Goal: Task Accomplishment & Management: Manage account settings

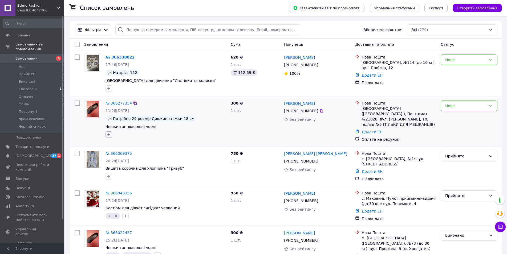
click at [108, 135] on icon "button" at bounding box center [109, 135] width 4 height 4
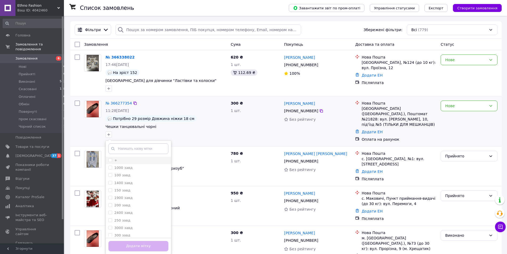
click at [109, 161] on input "+" at bounding box center [109, 159] width 3 height 3
checkbox input "true"
click at [123, 248] on button "Додати мітку" at bounding box center [138, 246] width 60 height 10
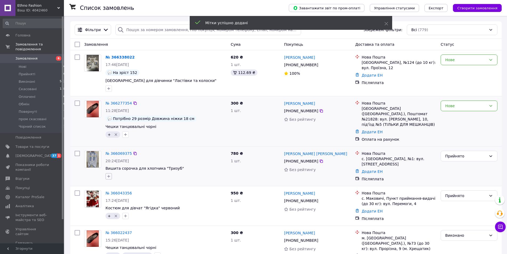
click at [108, 174] on icon "button" at bounding box center [109, 176] width 4 height 4
click at [111, 200] on input "+" at bounding box center [109, 201] width 3 height 3
checkbox input "true"
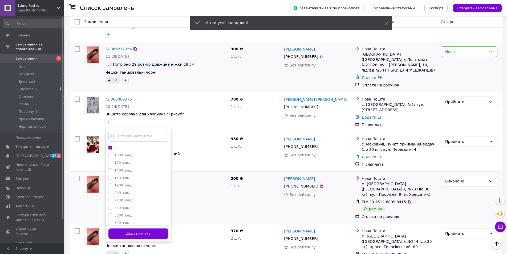
drag, startPoint x: 153, startPoint y: 230, endPoint x: 212, endPoint y: 204, distance: 64.4
click at [153, 229] on button "Додати мітку" at bounding box center [138, 234] width 60 height 10
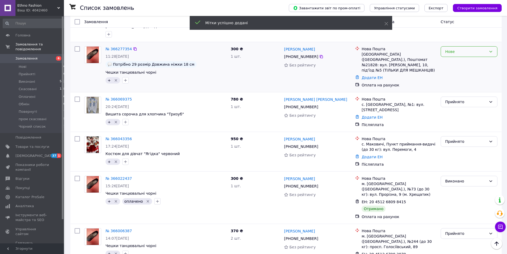
click at [455, 50] on div "Нове" at bounding box center [465, 52] width 41 height 6
drag, startPoint x: 454, startPoint y: 61, endPoint x: 339, endPoint y: 103, distance: 122.7
click at [454, 61] on li "Прийнято" at bounding box center [469, 64] width 56 height 10
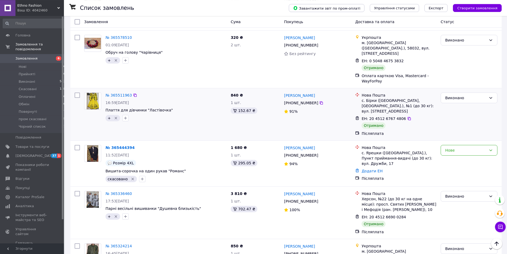
scroll to position [598, 0]
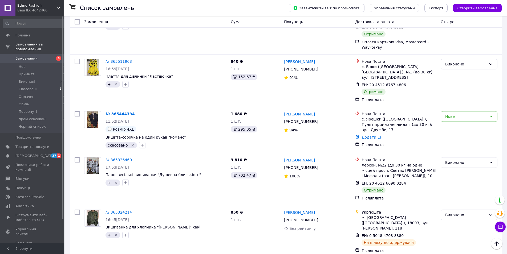
click at [21, 56] on span "Замовлення" at bounding box center [26, 58] width 22 height 5
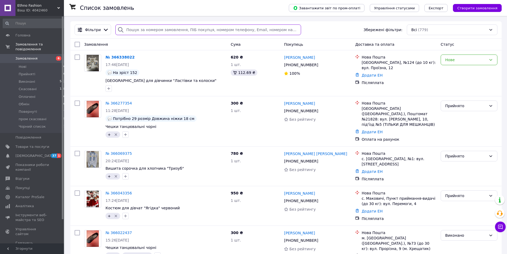
click at [151, 27] on input "search" at bounding box center [207, 30] width 185 height 11
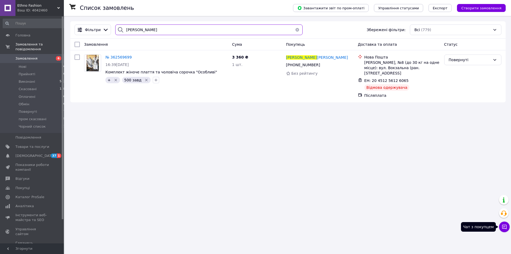
type input "[PERSON_NAME]"
click at [504, 225] on icon at bounding box center [504, 227] width 5 height 5
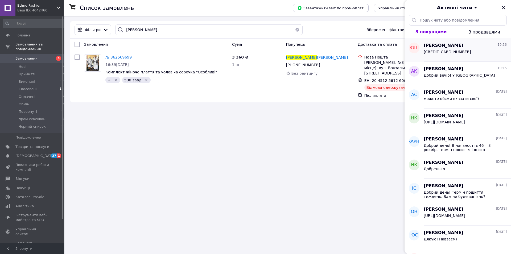
click at [449, 52] on span "[CREDIT_CARD_NUMBER]" at bounding box center [447, 52] width 47 height 4
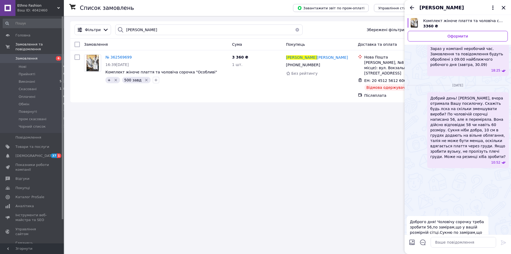
scroll to position [933, 0]
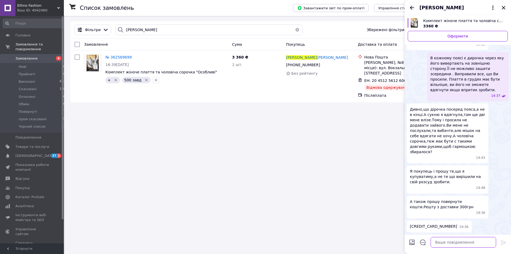
click at [444, 241] on textarea at bounding box center [464, 242] width 66 height 11
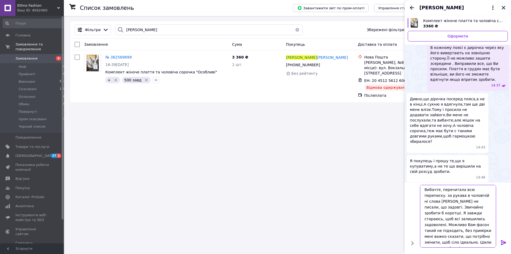
scroll to position [4, 0]
click at [478, 244] on textarea "Вибачте, перечитала всю переписку. за рукава в чоловічій ні слова [PERSON_NAME]…" at bounding box center [458, 216] width 76 height 64
drag, startPoint x: 480, startPoint y: 243, endPoint x: 483, endPoint y: 244, distance: 2.9
click at [483, 244] on textarea "Вибачте, перечитала всю переписку. за рукава в чоловічій ні слова [PERSON_NAME]…" at bounding box center [458, 216] width 76 height 64
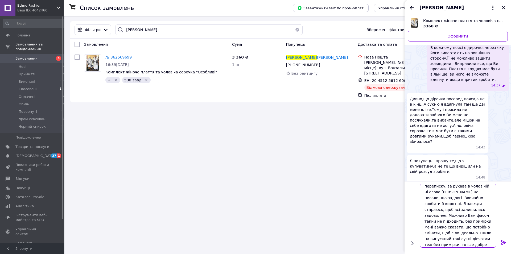
type textarea "Вибачте, перечитала всю переписку. за рукава в чоловічій ні слова [PERSON_NAME]…"
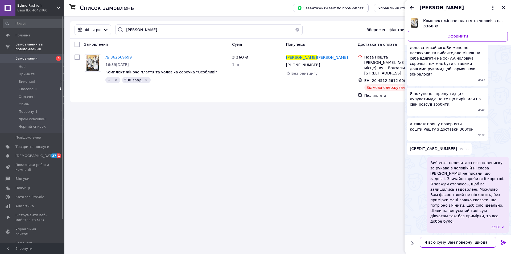
scroll to position [1, 0]
type textarea "Я всю суму Вам поверну, шкода що так вийшло."
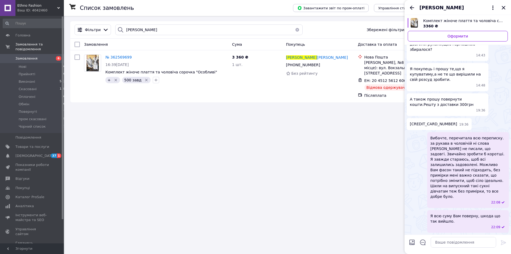
click at [412, 243] on input "Завантажити файли" at bounding box center [412, 242] width 6 height 6
type input "C:\fakepath\изображение_viber_2024-09-02_[PHONE_NUMBER].jpg"
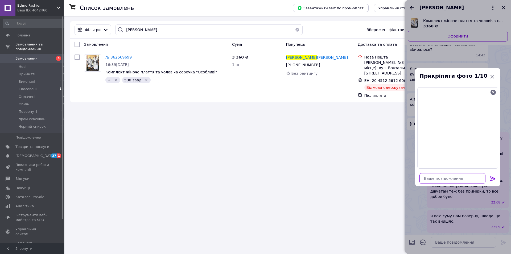
click at [466, 179] on textarea at bounding box center [453, 178] width 66 height 11
type textarea "ось який колектив"
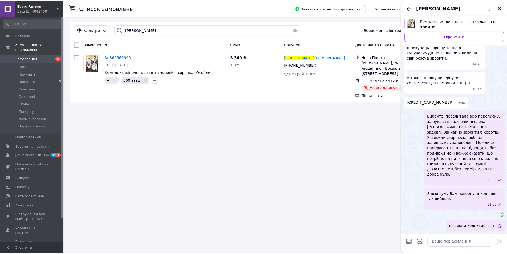
scroll to position [1084, 0]
click at [504, 9] on icon "Закрити" at bounding box center [504, 8] width 6 height 6
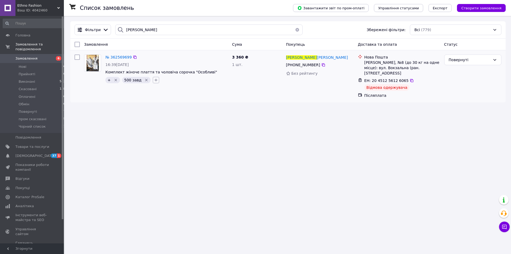
click at [154, 81] on icon "button" at bounding box center [156, 80] width 4 height 4
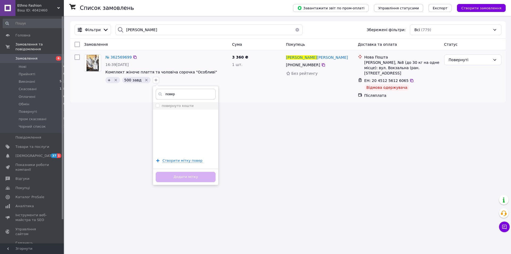
type input "повер"
click at [153, 107] on li "повернуто кошти" at bounding box center [185, 105] width 65 height 7
checkbox input "true"
click at [173, 180] on button "Додати мітку" at bounding box center [186, 177] width 60 height 10
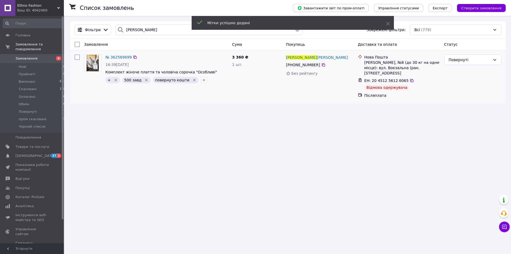
click at [26, 56] on span "Замовлення" at bounding box center [26, 58] width 22 height 5
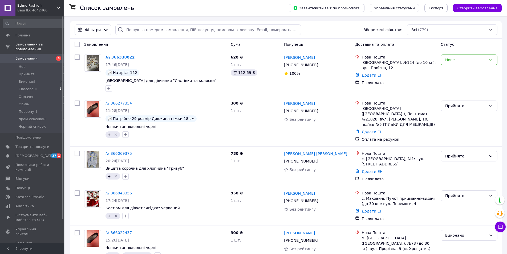
click at [26, 154] on span "[DEMOGRAPHIC_DATA]" at bounding box center [34, 156] width 39 height 5
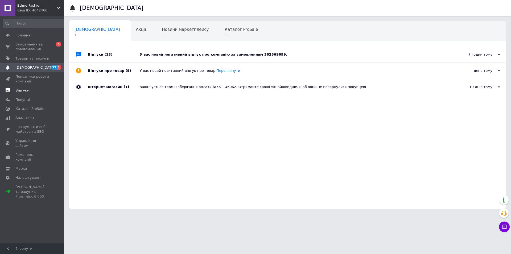
click at [25, 91] on span "Відгуки" at bounding box center [22, 90] width 14 height 5
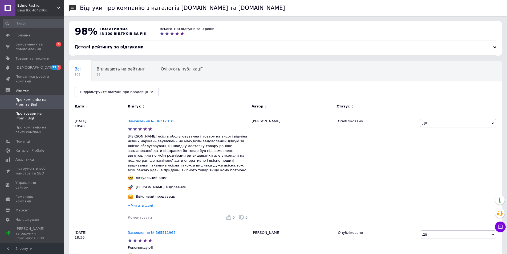
click at [27, 116] on span "Про товари на Prom і Bigl" at bounding box center [32, 116] width 34 height 10
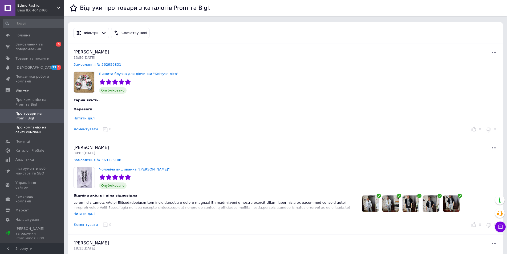
click at [30, 130] on span "Про компанію на сайті компанії" at bounding box center [32, 130] width 34 height 10
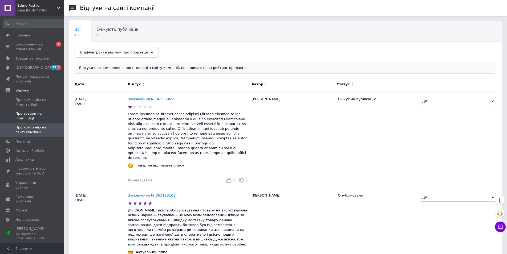
click at [28, 116] on span "Про товари на Prom і Bigl" at bounding box center [32, 116] width 34 height 10
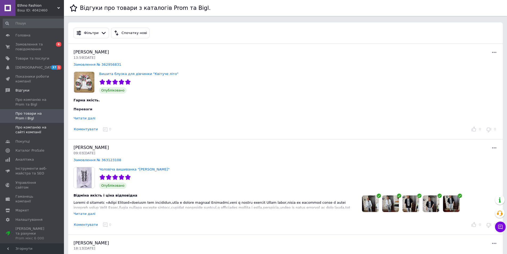
click at [25, 131] on span "Про компанію на сайті компанії" at bounding box center [32, 130] width 34 height 10
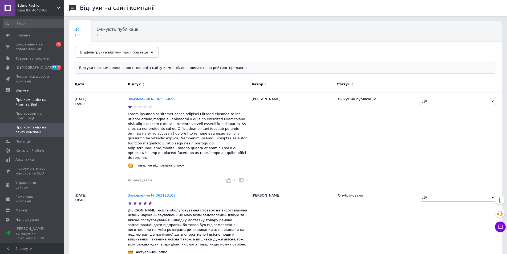
click at [22, 104] on span "Про компанію на Prom та Bigl" at bounding box center [32, 102] width 34 height 10
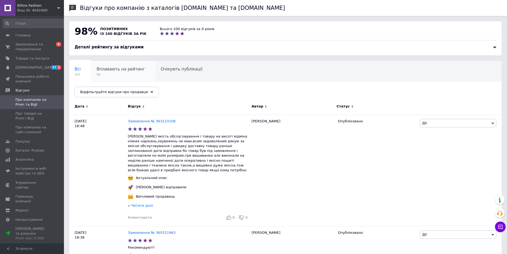
click at [105, 77] on div "Впливають на рейтинг 99" at bounding box center [123, 71] width 64 height 20
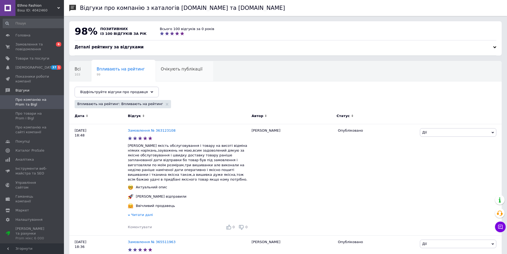
click at [158, 76] on div "Очікують публікації 0" at bounding box center [185, 71] width 58 height 20
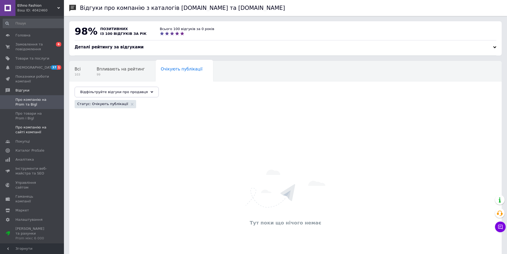
click at [23, 129] on span "Про компанію на сайті компанії" at bounding box center [32, 130] width 34 height 10
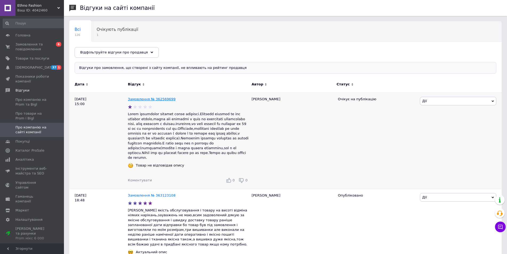
click at [137, 97] on link "Замовлення № 362569699" at bounding box center [152, 99] width 48 height 4
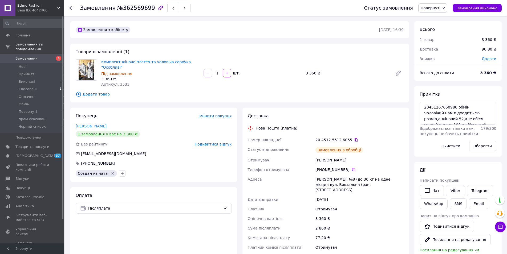
scroll to position [97, 0]
click at [23, 56] on span "Замовлення" at bounding box center [26, 58] width 22 height 5
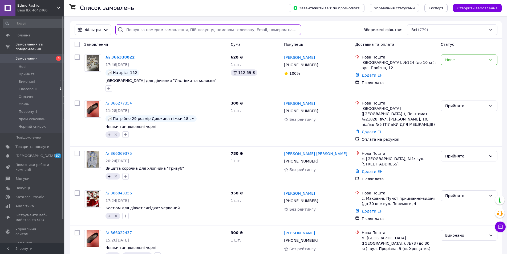
click at [182, 28] on input "search" at bounding box center [207, 30] width 185 height 11
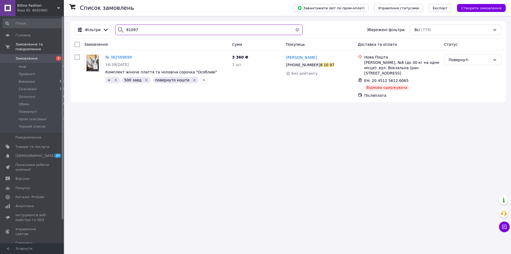
type input "81097"
click at [30, 56] on span "Замовлення" at bounding box center [26, 58] width 22 height 5
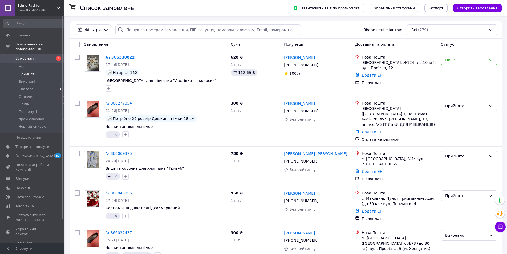
click at [27, 72] on span "Прийняті" at bounding box center [27, 74] width 17 height 5
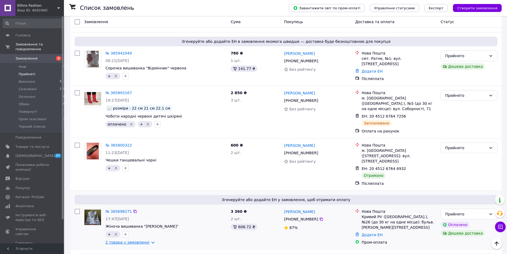
scroll to position [326, 0]
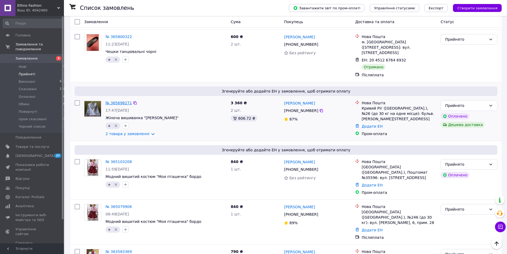
click at [117, 101] on link "№ 365698271" at bounding box center [118, 103] width 26 height 4
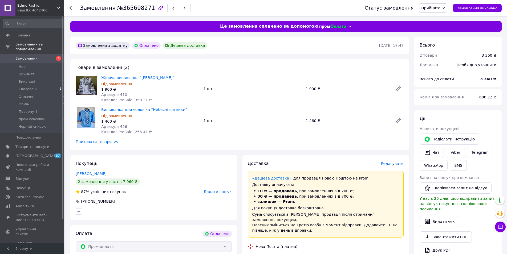
click at [218, 192] on span "Додати відгук" at bounding box center [217, 192] width 28 height 4
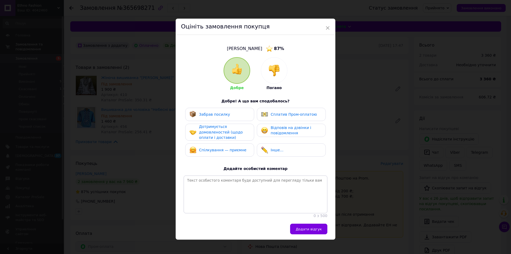
click at [228, 112] on div "Забрав посилку" at bounding box center [220, 114] width 60 height 7
click at [275, 116] on span "Сплатив Пром-оплатою" at bounding box center [294, 114] width 46 height 4
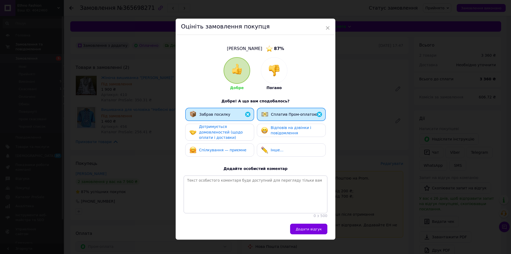
click at [276, 129] on span "Відповів на дзвінки і повідомлення" at bounding box center [291, 131] width 40 height 10
click at [233, 134] on span "Дотримується домовленостей (щодо оплати і доставки)" at bounding box center [221, 132] width 44 height 15
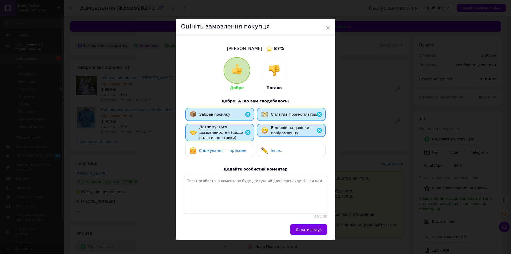
click at [233, 152] on span "Спілкування — приємне" at bounding box center [222, 151] width 47 height 4
click at [309, 232] on span "Додати відгук" at bounding box center [309, 230] width 26 height 4
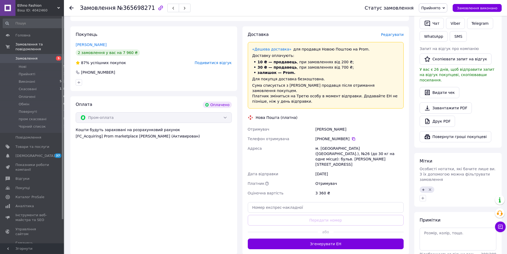
scroll to position [163, 0]
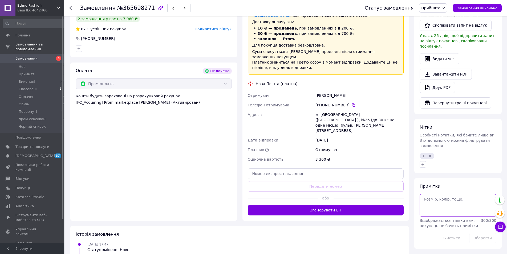
click at [438, 196] on textarea at bounding box center [457, 205] width 77 height 23
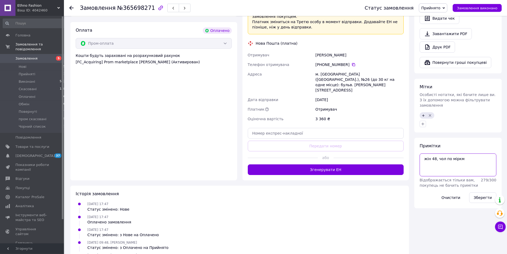
scroll to position [207, 0]
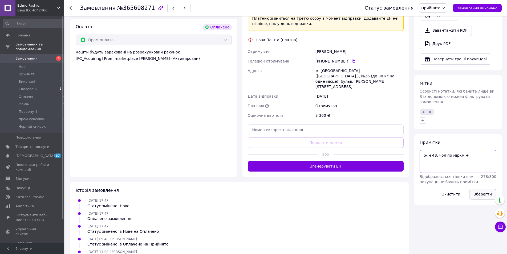
type textarea "жін 48, чол по міркм +"
drag, startPoint x: 481, startPoint y: 183, endPoint x: 311, endPoint y: 110, distance: 184.8
click at [481, 189] on button "Зберегти" at bounding box center [482, 194] width 27 height 11
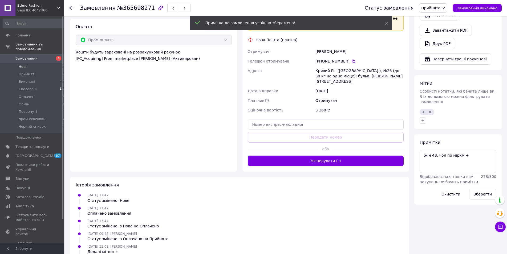
click at [21, 64] on span "Нові" at bounding box center [23, 66] width 8 height 5
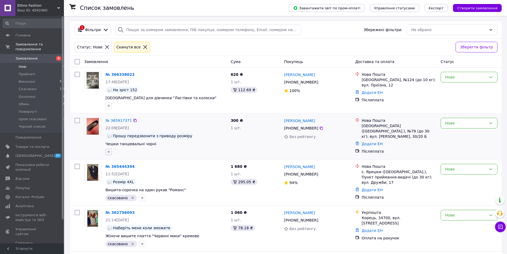
click at [108, 153] on icon "button" at bounding box center [109, 152] width 4 height 4
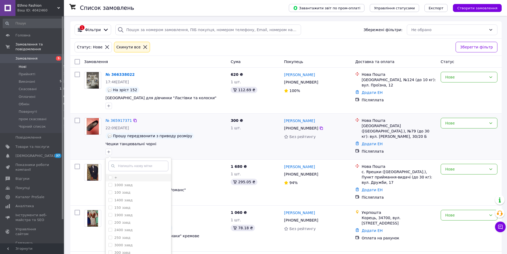
click at [110, 177] on input "+" at bounding box center [109, 177] width 3 height 3
checkbox input "true"
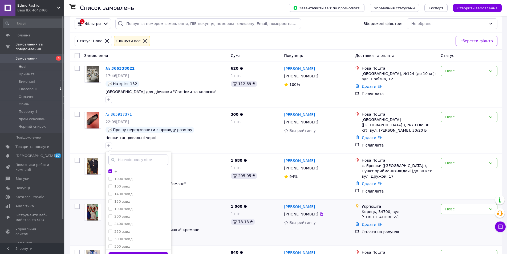
scroll to position [43, 0]
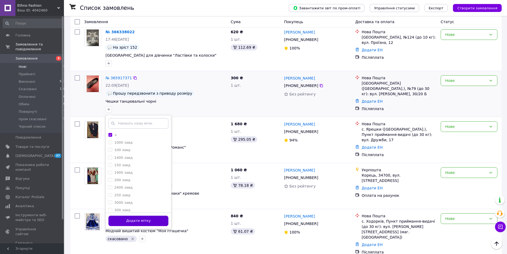
drag, startPoint x: 146, startPoint y: 221, endPoint x: 137, endPoint y: 166, distance: 55.6
click at [146, 220] on button "Додати мітку" at bounding box center [138, 221] width 60 height 10
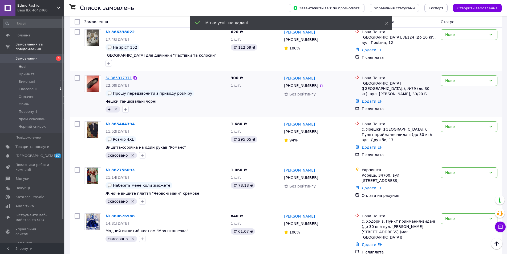
click at [112, 80] on link "№ 365917371" at bounding box center [118, 78] width 26 height 4
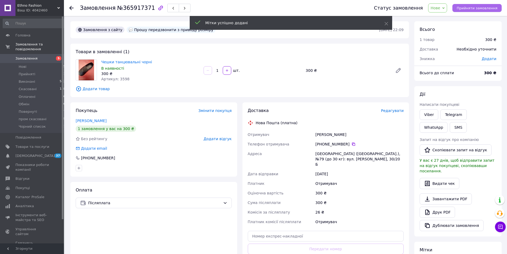
drag, startPoint x: 468, startPoint y: 8, endPoint x: 463, endPoint y: 128, distance: 120.0
click at [468, 8] on span "Прийняти замовлення" at bounding box center [476, 8] width 41 height 4
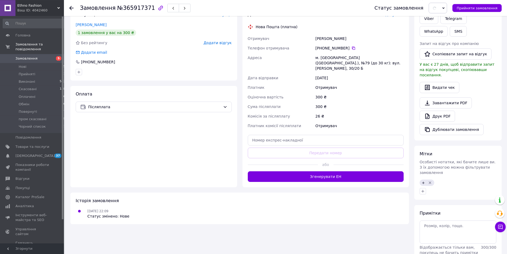
scroll to position [112, 0]
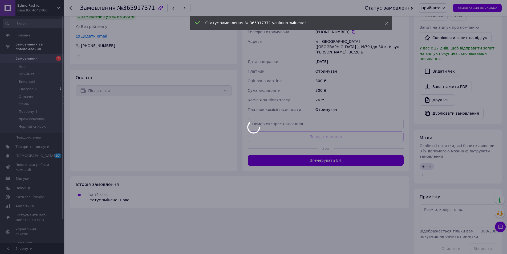
drag, startPoint x: 435, startPoint y: 213, endPoint x: 434, endPoint y: 209, distance: 4.3
click at [434, 209] on div at bounding box center [253, 127] width 507 height 254
click at [431, 205] on textarea at bounding box center [457, 216] width 77 height 23
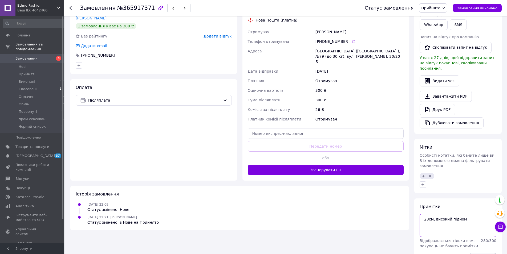
type textarea "23см, високий підйом"
click at [479, 253] on button "Зберегти" at bounding box center [482, 258] width 27 height 11
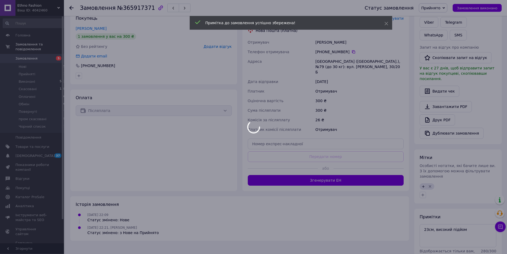
scroll to position [76, 0]
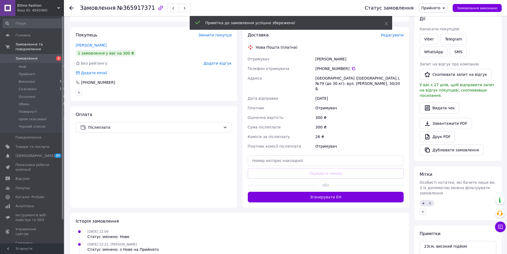
drag, startPoint x: 327, startPoint y: 193, endPoint x: 328, endPoint y: 189, distance: 3.7
click at [327, 192] on button "Згенерувати ЕН" at bounding box center [326, 197] width 156 height 11
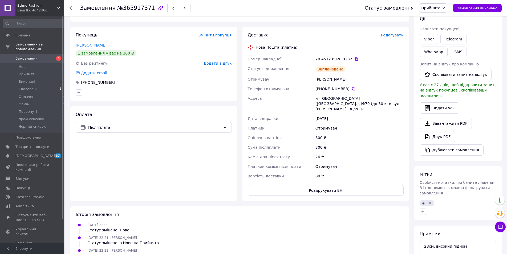
click at [35, 56] on span "Замовлення" at bounding box center [32, 58] width 34 height 5
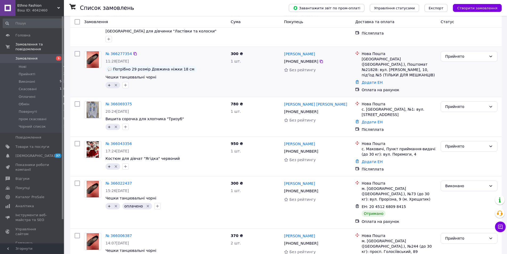
scroll to position [54, 0]
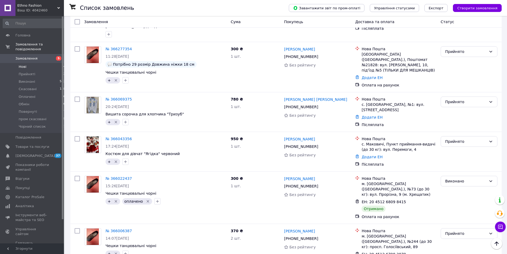
click at [24, 64] on span "Нові" at bounding box center [23, 66] width 8 height 5
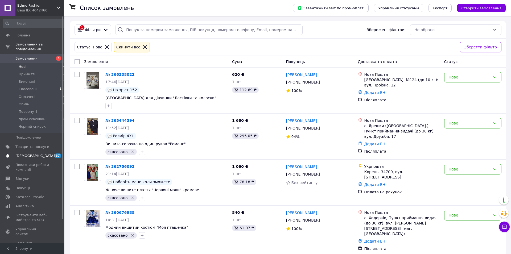
click at [27, 154] on span "[DEMOGRAPHIC_DATA]" at bounding box center [34, 156] width 39 height 5
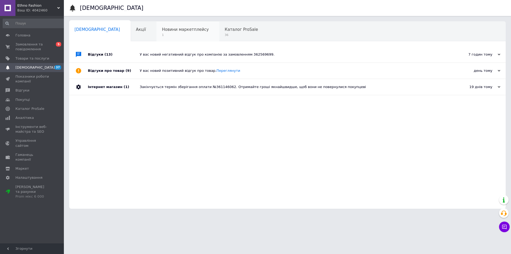
click at [157, 39] on div "Новини маркетплейсу 1" at bounding box center [188, 32] width 63 height 20
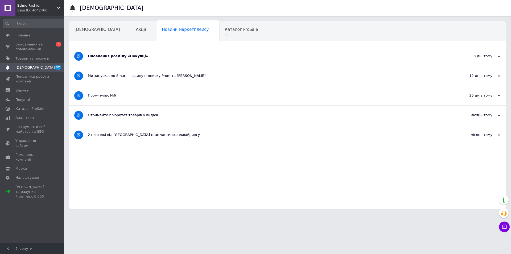
click at [125, 52] on div "Оновлення розділу «Покупці»" at bounding box center [268, 56] width 360 height 19
